Goal: Navigation & Orientation: Find specific page/section

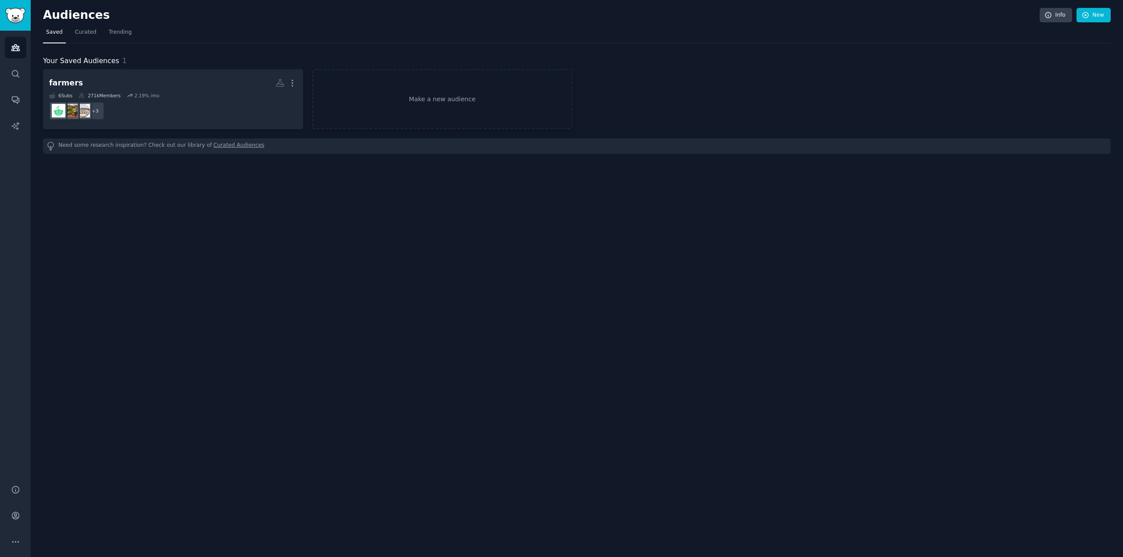
click at [238, 204] on div "Audiences Info New Saved Curated Trending Your Saved Audiences 1 farmers More 6…" at bounding box center [577, 278] width 1092 height 557
click at [9, 74] on link "Search" at bounding box center [15, 73] width 21 height 21
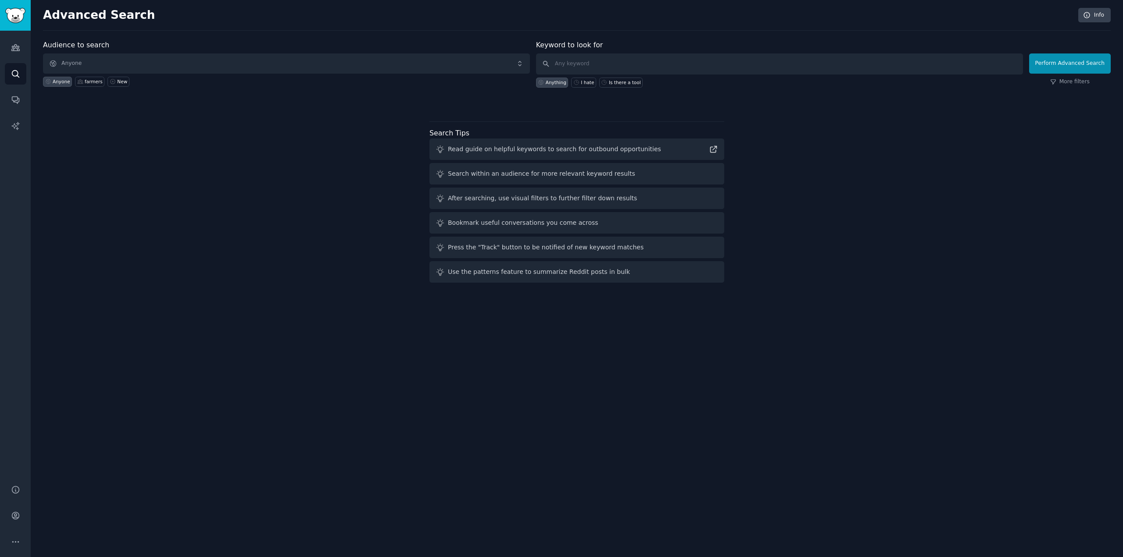
click at [253, 107] on div "Audience to search Anyone Anyone farmers New Keyword to look for Anything I hat…" at bounding box center [576, 163] width 1067 height 246
click at [627, 62] on input "text" at bounding box center [779, 64] width 487 height 21
click at [291, 172] on div "Audience to search Anyone Anyone farmers New Keyword to look for Anything I hat…" at bounding box center [576, 163] width 1067 height 246
click at [11, 45] on icon "Sidebar" at bounding box center [15, 47] width 9 height 9
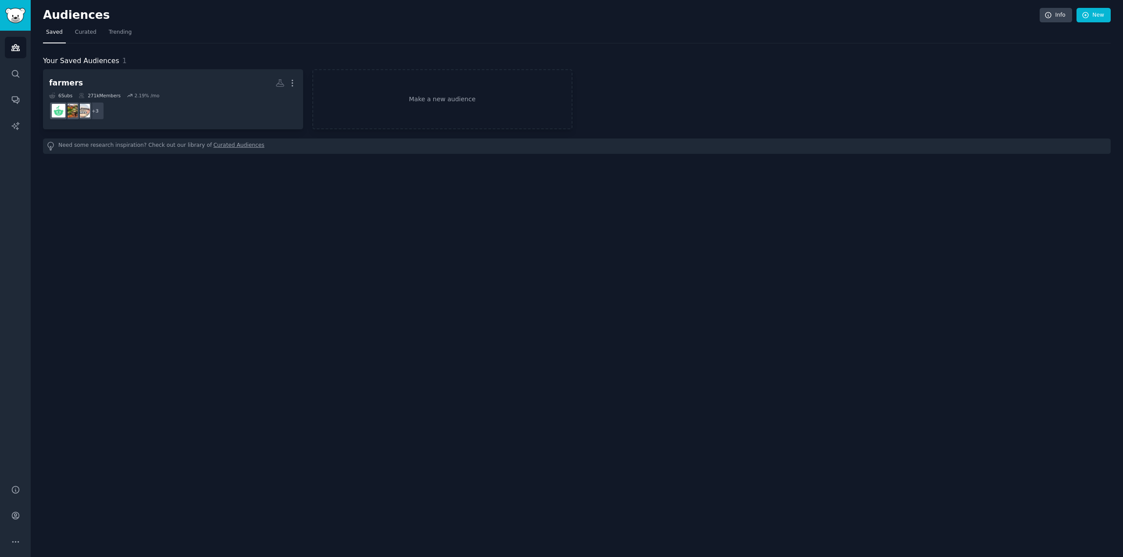
click at [240, 211] on div "Audiences Info New Saved Curated Trending Your Saved Audiences 1 farmers More 6…" at bounding box center [577, 278] width 1092 height 557
click at [16, 101] on icon "Sidebar" at bounding box center [15, 99] width 9 height 9
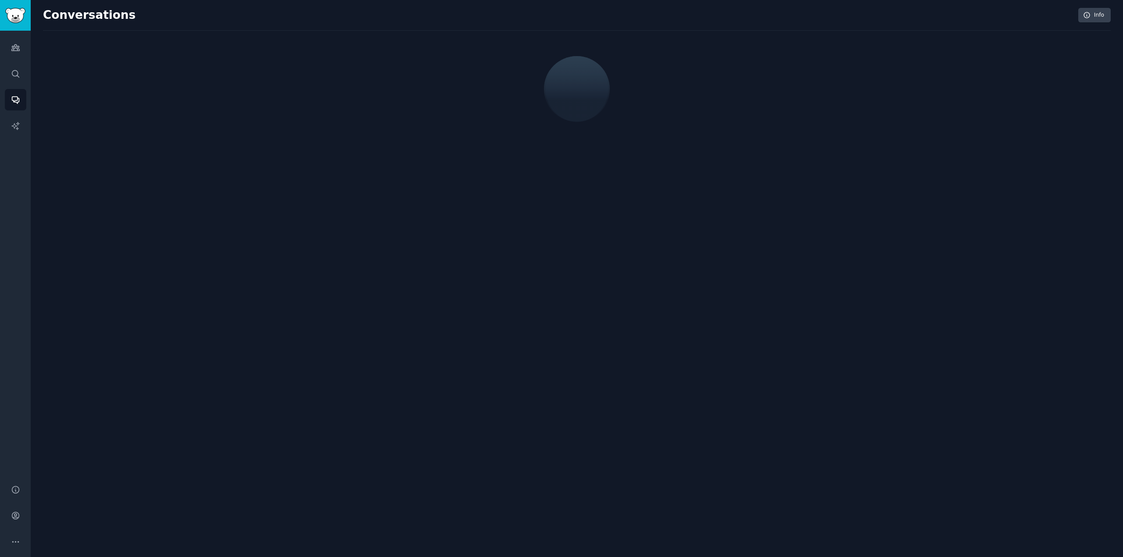
click at [265, 239] on div "Conversations Info" at bounding box center [577, 278] width 1092 height 557
click at [11, 49] on icon "Sidebar" at bounding box center [15, 47] width 9 height 9
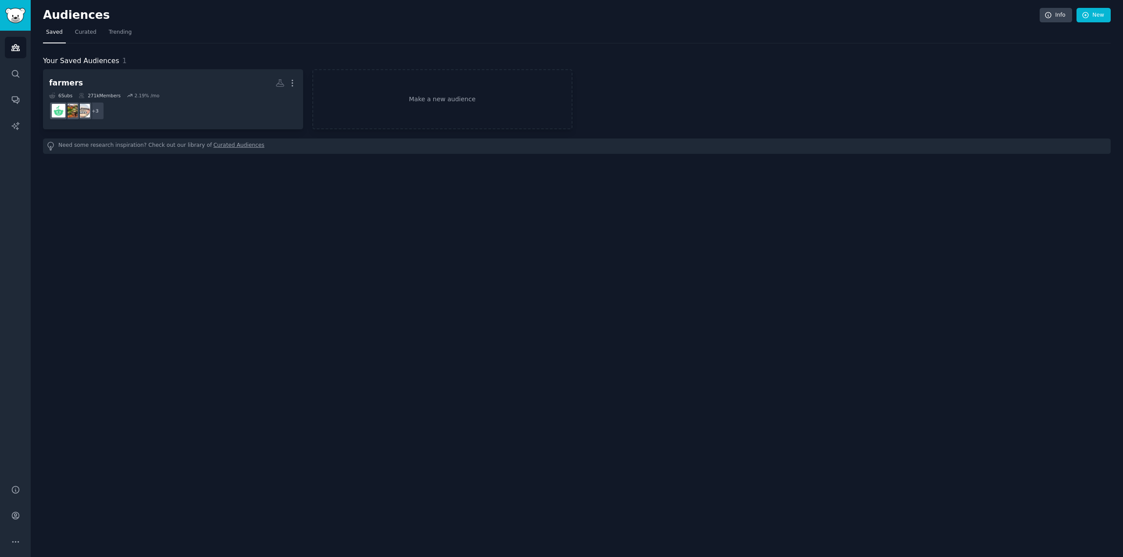
click at [400, 268] on div "Audiences Info New Saved Curated Trending Your Saved Audiences 1 farmers More 6…" at bounding box center [577, 278] width 1092 height 557
click at [535, 300] on div "Audiences Info New Saved Curated Trending Your Saved Audiences 1 farmers More 6…" at bounding box center [577, 278] width 1092 height 557
